Goal: Information Seeking & Learning: Learn about a topic

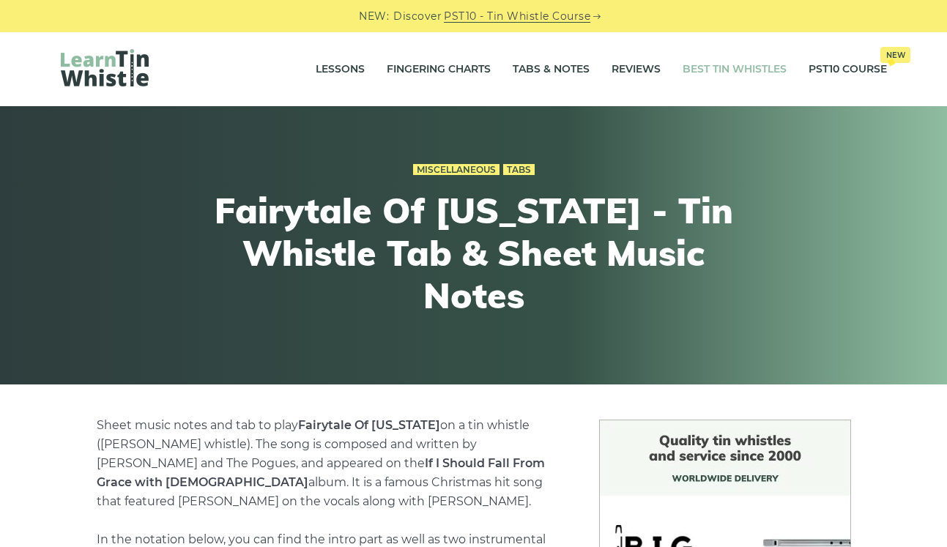
click at [734, 68] on link "Best Tin Whistles" at bounding box center [735, 69] width 104 height 37
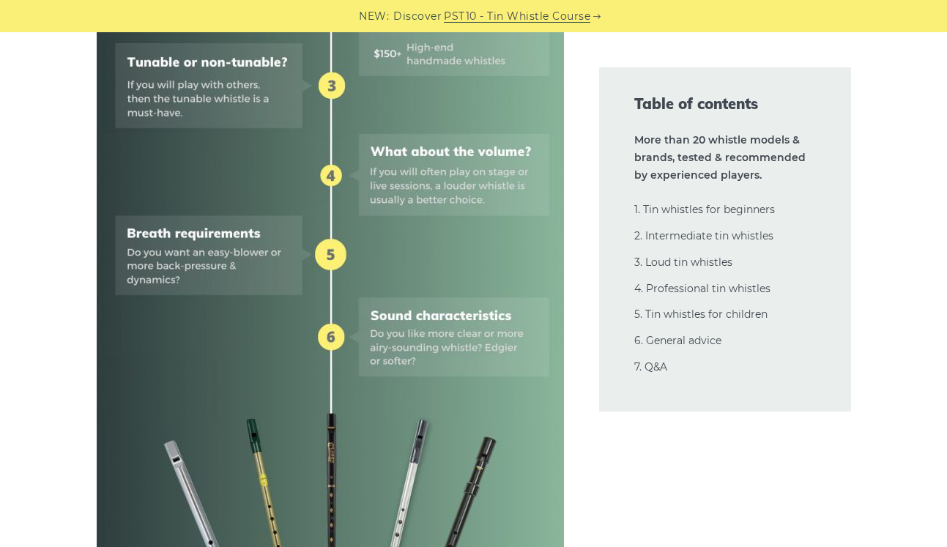
scroll to position [909, 0]
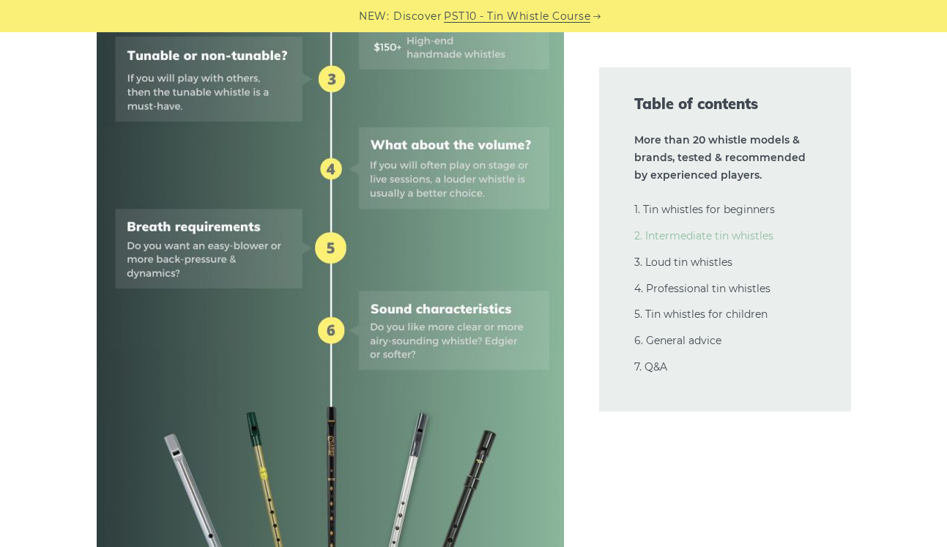
click at [658, 236] on link "2. Intermediate tin whistles" at bounding box center [703, 235] width 139 height 13
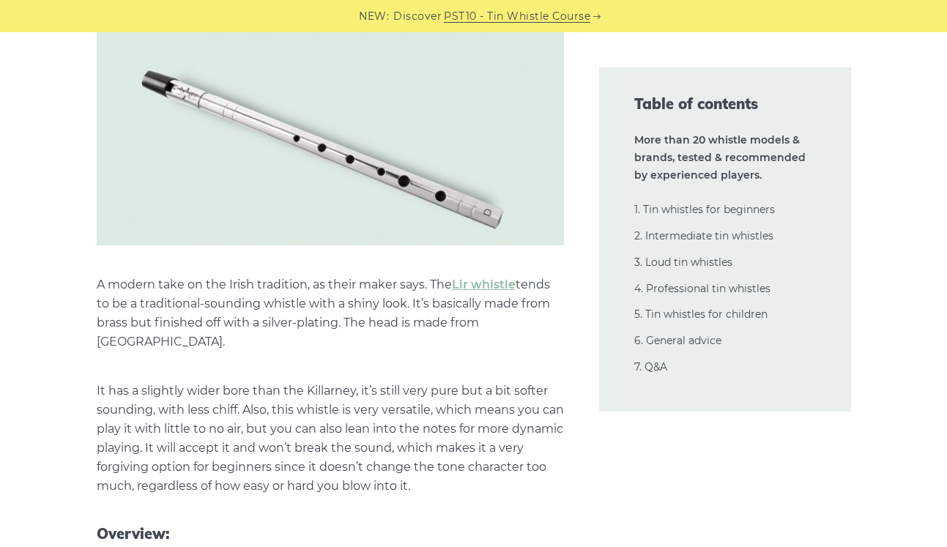
scroll to position [10267, 0]
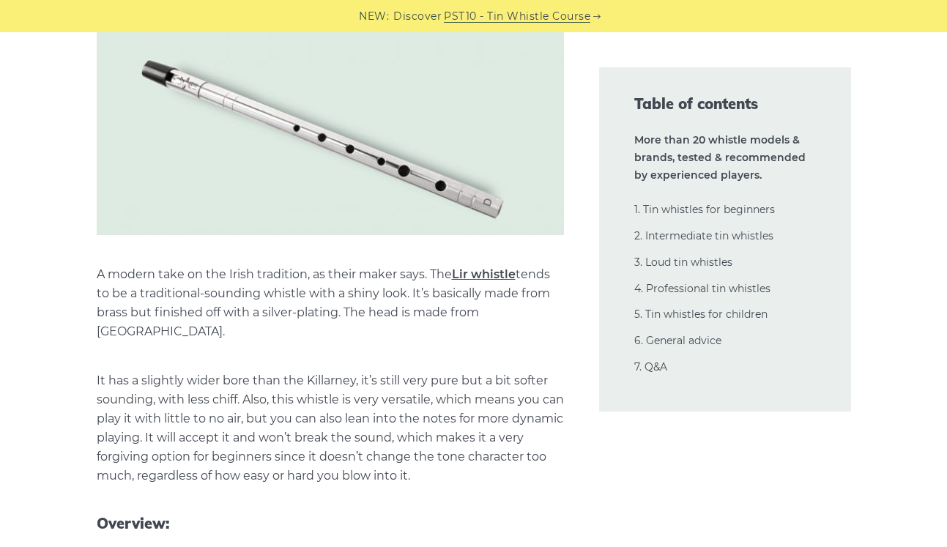
click at [475, 267] on link "Lir whistle" at bounding box center [484, 274] width 64 height 14
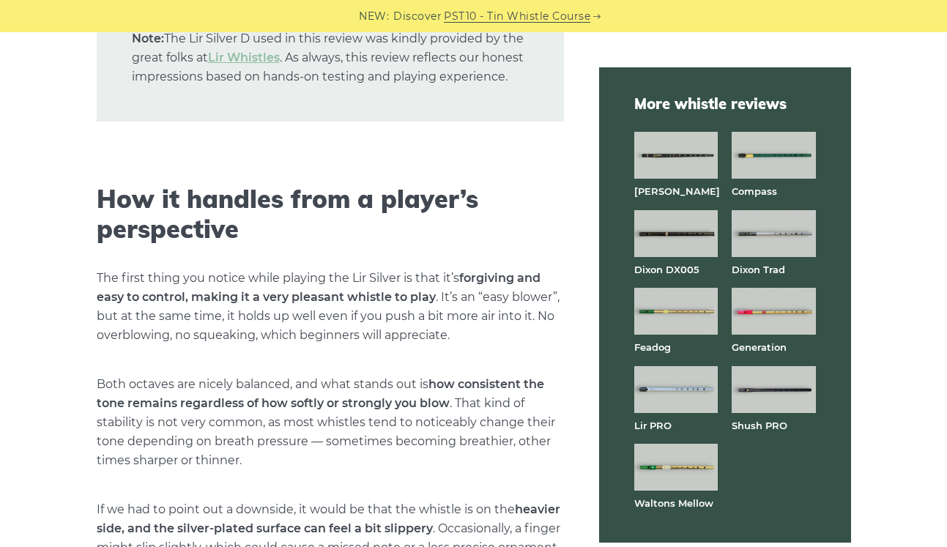
scroll to position [3309, 0]
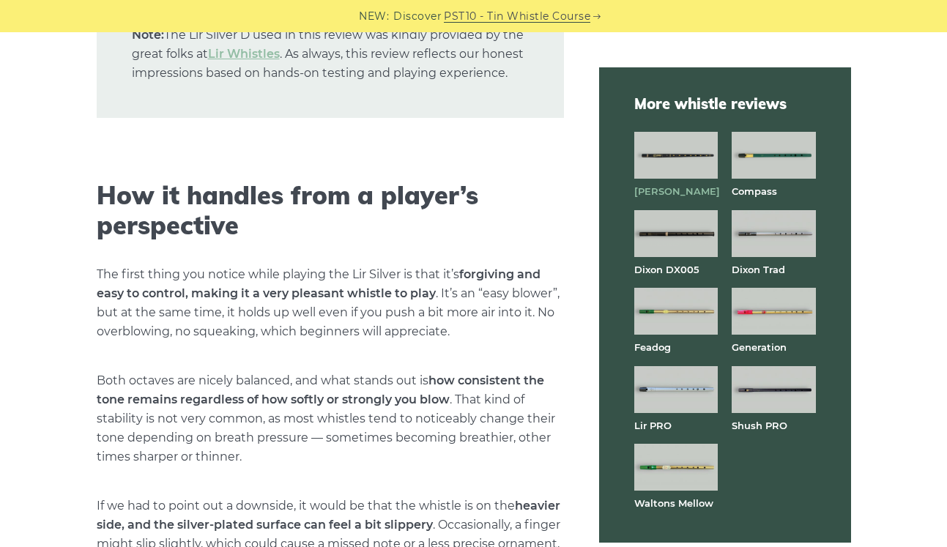
click at [645, 193] on strong "[PERSON_NAME]" at bounding box center [677, 191] width 86 height 12
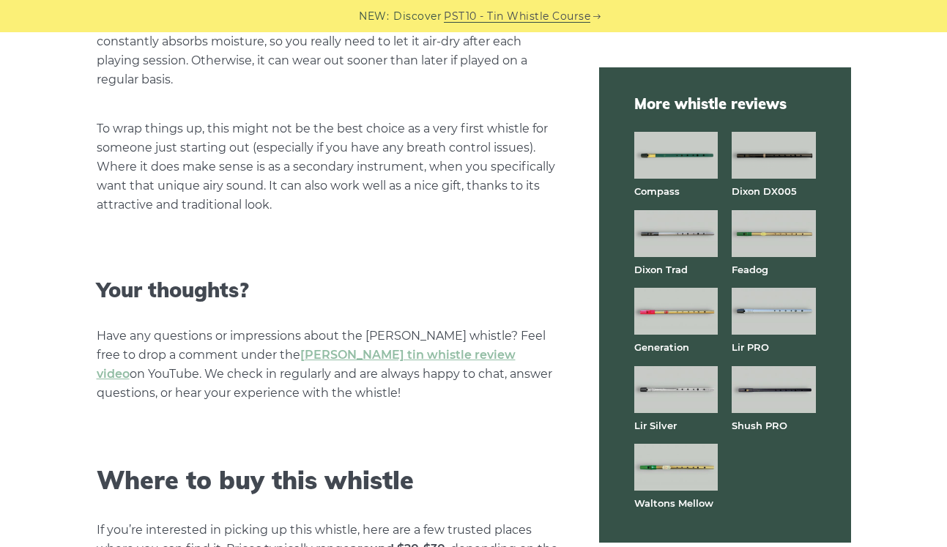
scroll to position [3966, 0]
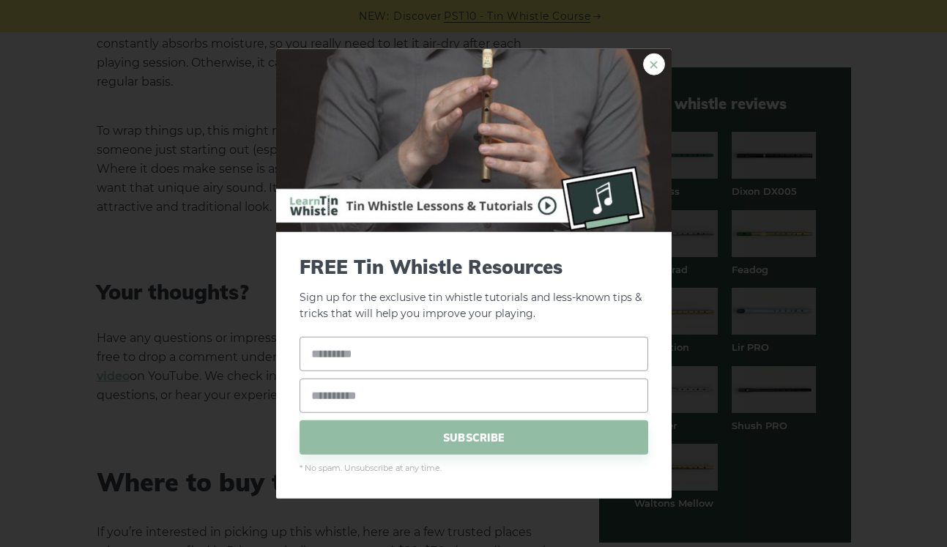
click at [654, 59] on link "×" at bounding box center [654, 64] width 22 height 22
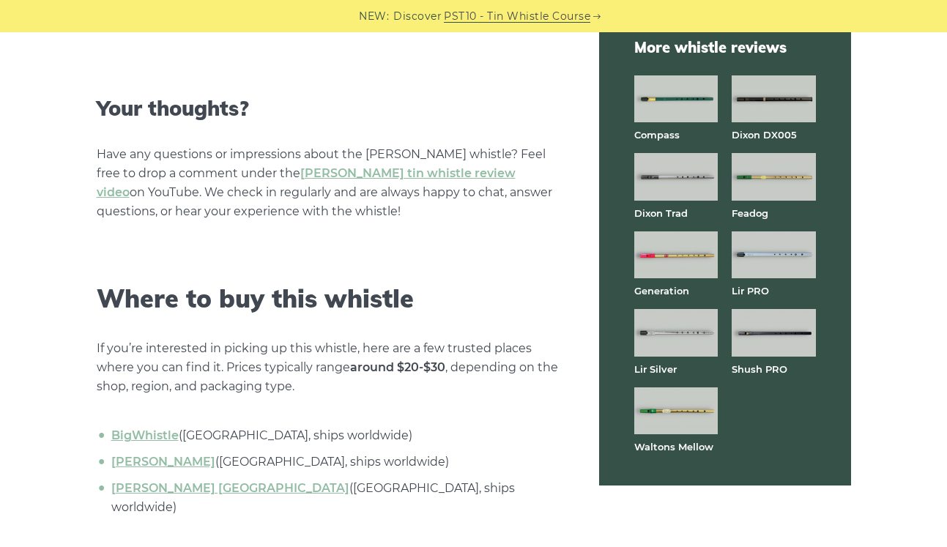
scroll to position [4174, 0]
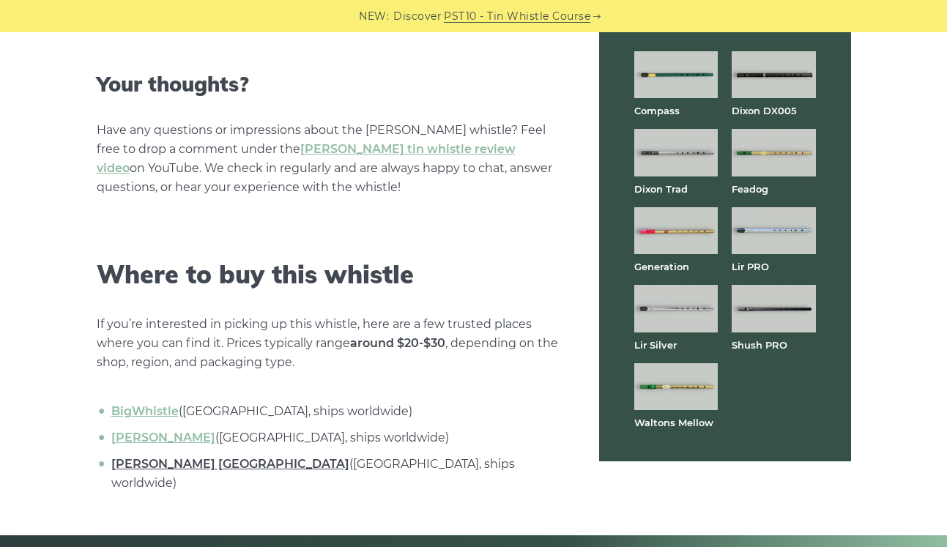
click at [129, 457] on link "Clarke USA" at bounding box center [230, 464] width 238 height 14
